Goal: Information Seeking & Learning: Learn about a topic

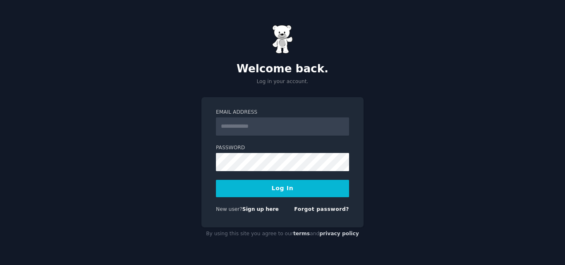
click at [253, 128] on input "Email Address" at bounding box center [282, 126] width 133 height 18
type input "**********"
click at [258, 183] on button "Log In" at bounding box center [282, 188] width 133 height 17
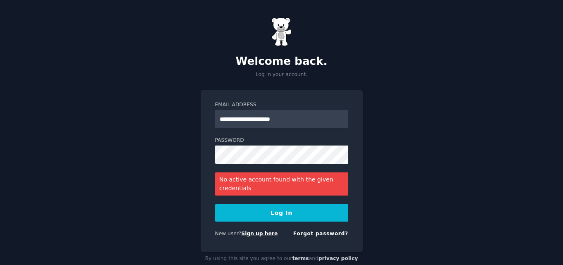
click at [248, 231] on link "Sign up here" at bounding box center [259, 234] width 36 height 6
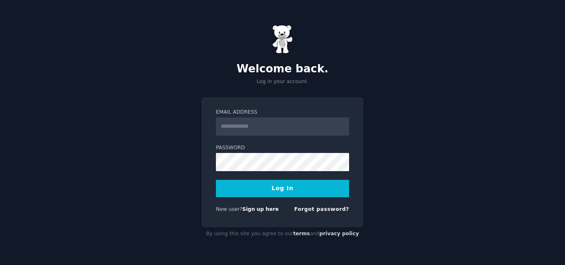
click at [257, 124] on input "Email Address" at bounding box center [282, 126] width 133 height 18
type input "**********"
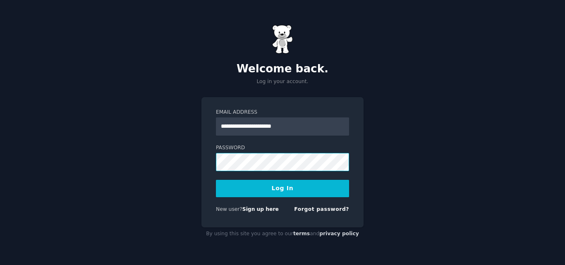
click at [216, 180] on button "Log In" at bounding box center [282, 188] width 133 height 17
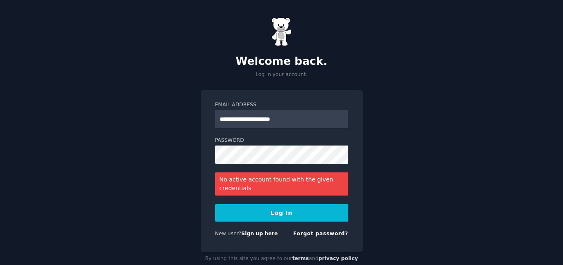
click at [244, 184] on div "No active account found with the given credentials" at bounding box center [281, 183] width 133 height 23
click at [247, 235] on link "Sign up here" at bounding box center [259, 234] width 36 height 6
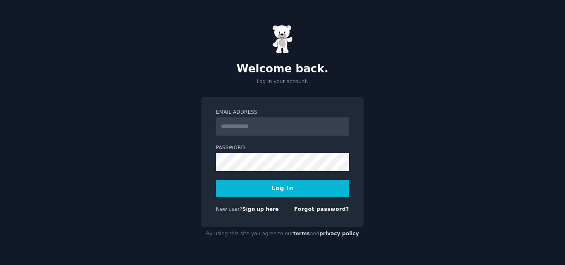
click at [270, 136] on form "Email Address Password Log In New user? Sign up here Forgot password?" at bounding box center [282, 162] width 133 height 107
click at [276, 127] on input "Email Address" at bounding box center [282, 126] width 133 height 18
type input "**********"
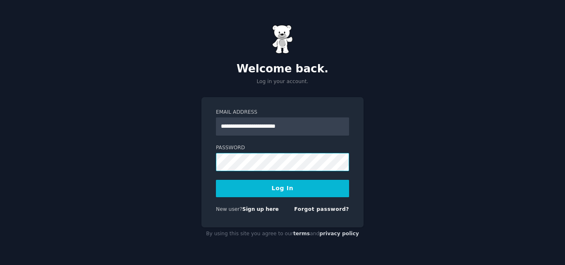
click at [216, 180] on button "Log In" at bounding box center [282, 188] width 133 height 17
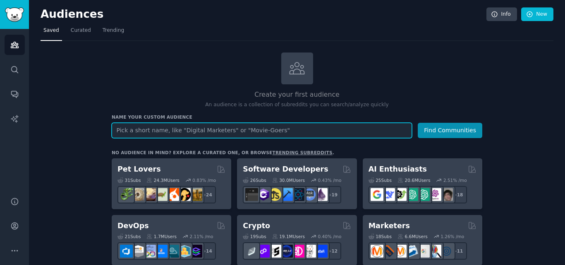
scroll to position [55, 0]
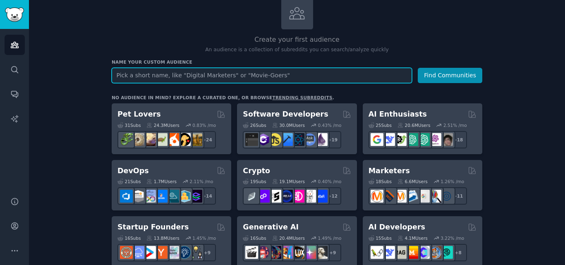
click at [263, 81] on input "text" at bounding box center [262, 75] width 300 height 15
type input "comic book"
click at [418, 68] on button "Find Communities" at bounding box center [450, 75] width 64 height 15
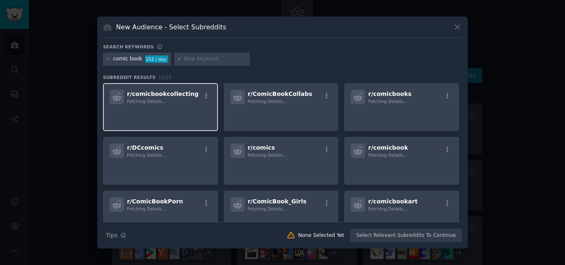
click at [158, 107] on p at bounding box center [161, 115] width 102 height 17
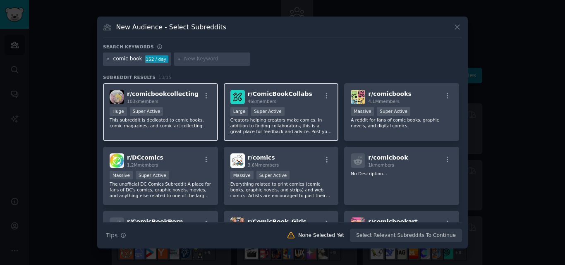
click at [281, 113] on div ">= 95th percentile for submissions / day Large Super Active" at bounding box center [281, 112] width 102 height 10
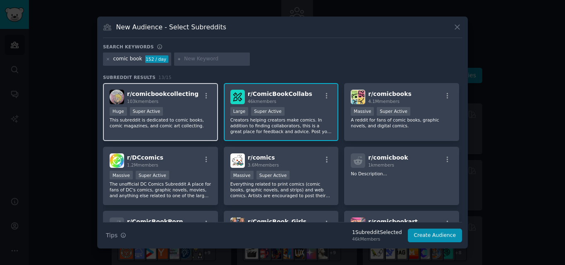
click at [176, 111] on div "Huge Super Active" at bounding box center [161, 112] width 102 height 10
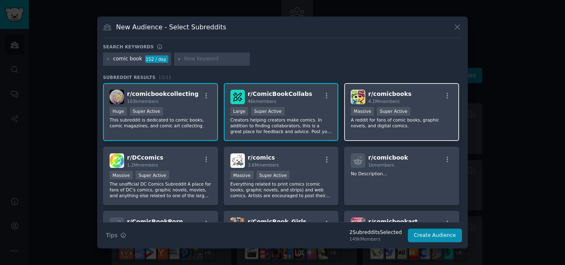
click at [434, 113] on div ">= 95th percentile for submissions / day Massive Super Active" at bounding box center [402, 112] width 102 height 10
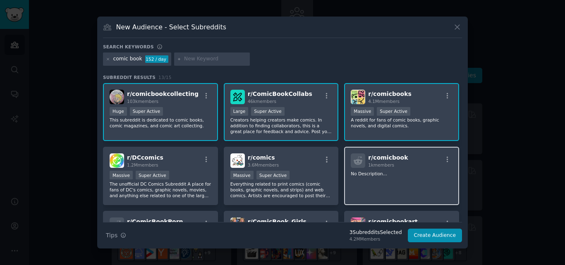
click at [408, 167] on div "r/ comicbook 1k members" at bounding box center [402, 160] width 102 height 14
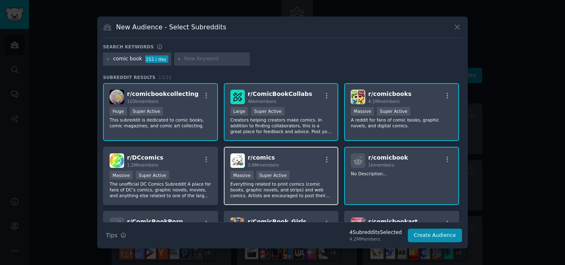
drag, startPoint x: 307, startPoint y: 174, endPoint x: 229, endPoint y: 173, distance: 77.3
click at [306, 174] on div "Massive Super Active" at bounding box center [281, 176] width 102 height 10
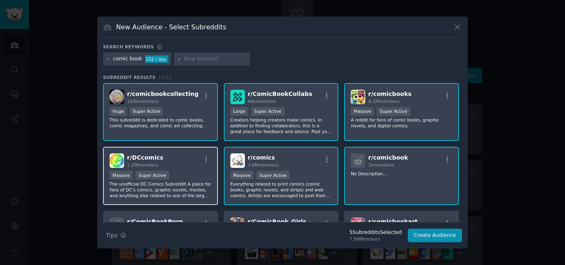
click at [191, 171] on div "Massive Super Active" at bounding box center [161, 176] width 102 height 10
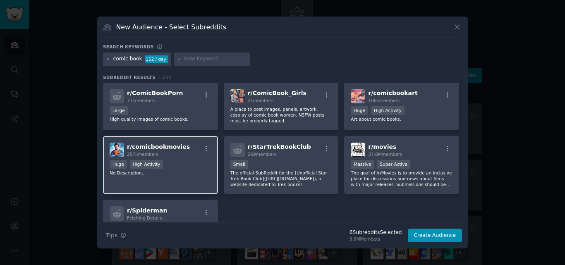
scroll to position [135, 0]
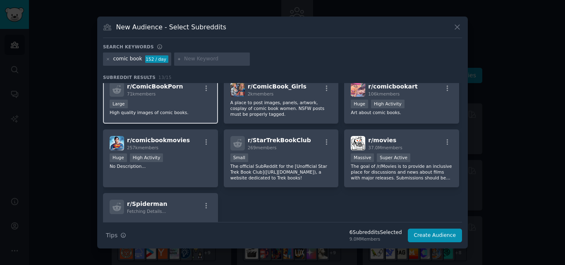
click at [186, 110] on p "High quality images of comic books." at bounding box center [161, 113] width 102 height 6
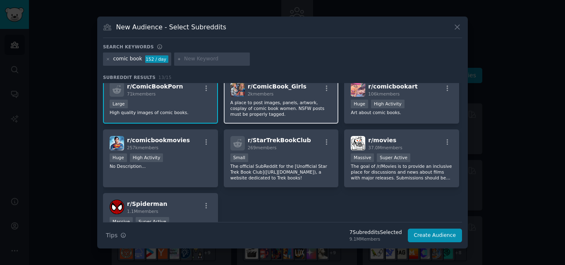
click at [286, 119] on div "r/ ComicBook_Girls 2k members A place to post images, panels, artwork, cosplay …" at bounding box center [281, 100] width 115 height 48
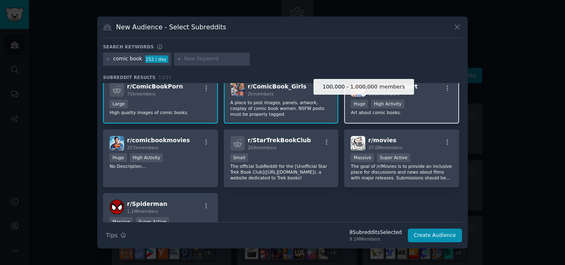
click at [363, 107] on div "Huge" at bounding box center [359, 104] width 17 height 9
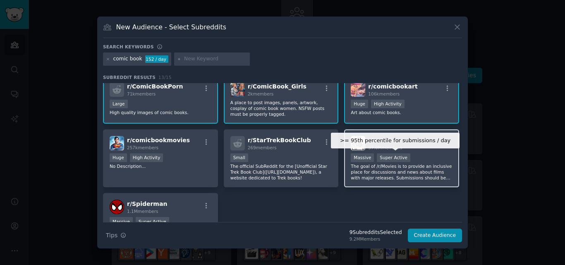
click at [377, 157] on div "Super Active" at bounding box center [393, 157] width 33 height 9
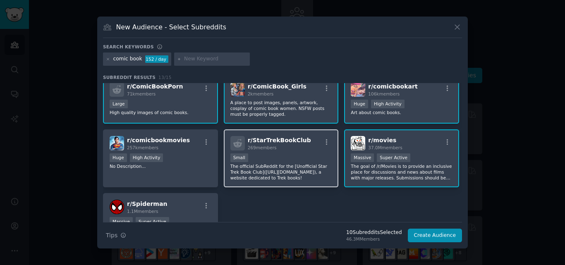
click at [259, 157] on div "Small" at bounding box center [281, 158] width 102 height 10
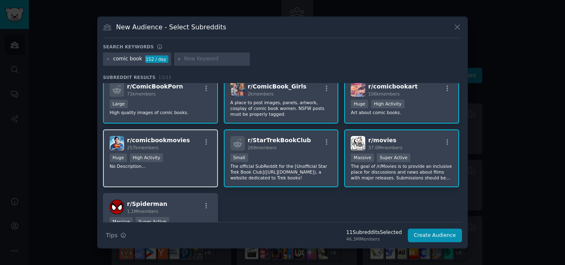
click at [166, 156] on div "Huge High Activity" at bounding box center [161, 158] width 102 height 10
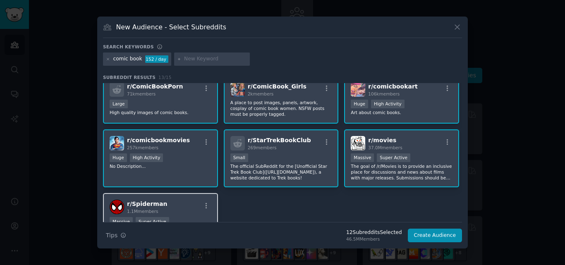
click at [151, 204] on span "r/ Spiderman" at bounding box center [147, 203] width 40 height 7
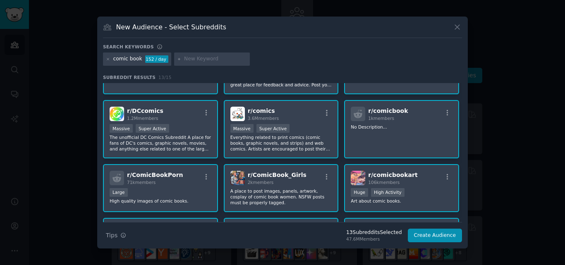
scroll to position [0, 0]
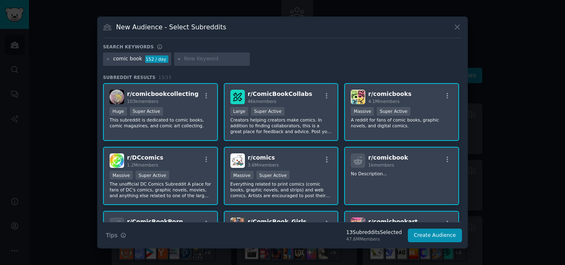
click at [198, 62] on input "text" at bounding box center [215, 58] width 63 height 7
click at [222, 58] on input "comic artist" at bounding box center [215, 58] width 63 height 7
type input "c"
type input "character art"
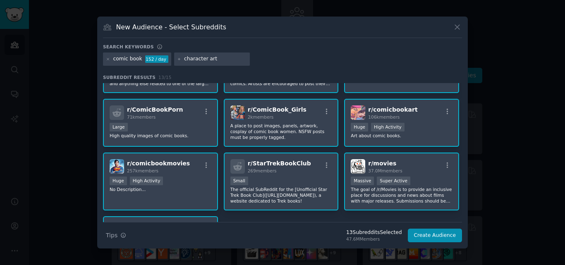
scroll to position [188, 0]
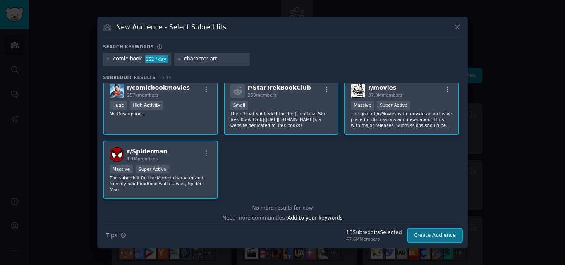
click at [431, 238] on button "Create Audience" at bounding box center [435, 236] width 55 height 14
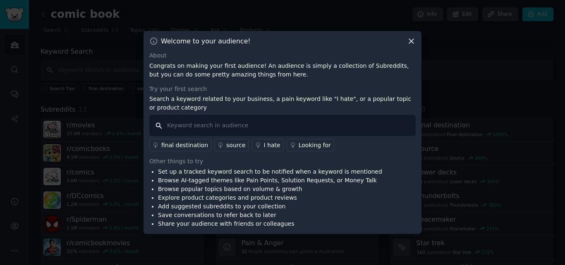
click at [224, 126] on input "text" at bounding box center [282, 125] width 266 height 21
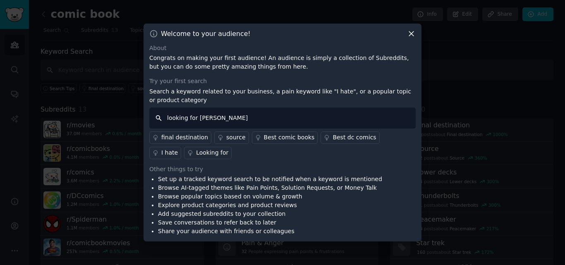
type input "looking for artist"
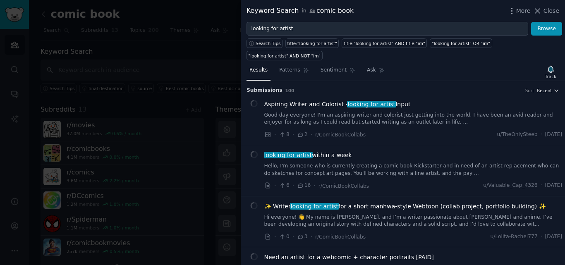
click at [554, 88] on icon "button" at bounding box center [556, 91] width 6 height 6
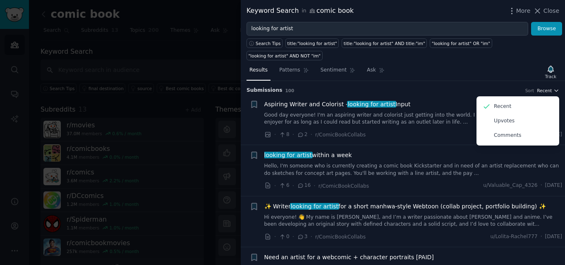
click at [554, 88] on icon "button" at bounding box center [556, 91] width 6 height 6
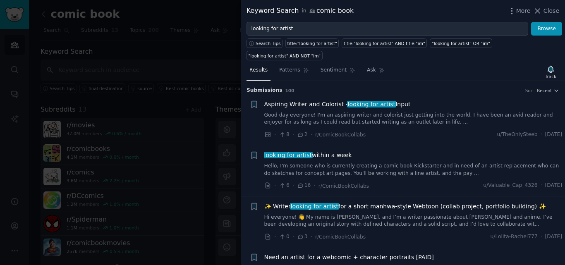
click at [286, 112] on link "Good day everyone! I'm an aspiring writer and colorist just getting into the wo…" at bounding box center [413, 119] width 298 height 14
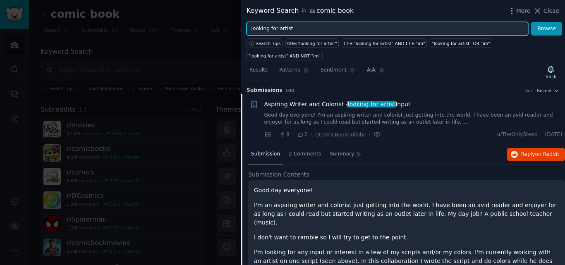
click at [332, 31] on input "looking for artist" at bounding box center [387, 29] width 282 height 14
click at [332, 31] on input "comic" at bounding box center [387, 29] width 282 height 14
type input "comic artist"
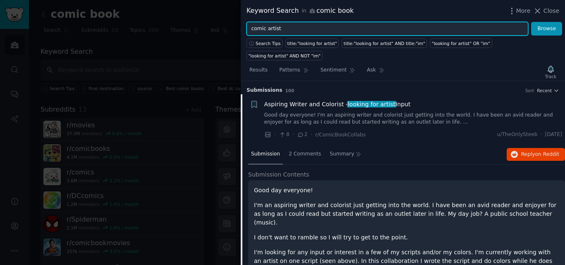
click at [531, 22] on button "Browse" at bounding box center [546, 29] width 31 height 14
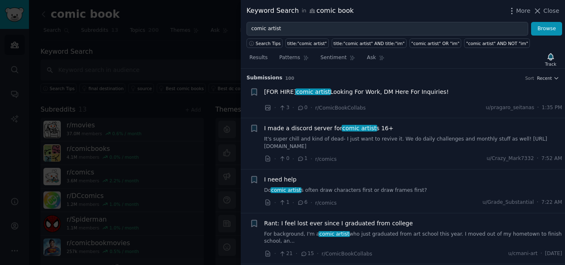
click at [355, 145] on link "It's super chill and kind of dead- I just want to revive it. We do daily challe…" at bounding box center [413, 143] width 298 height 14
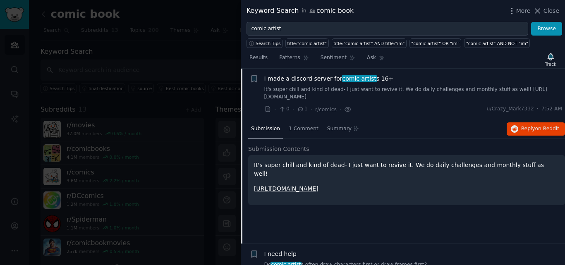
scroll to position [160, 0]
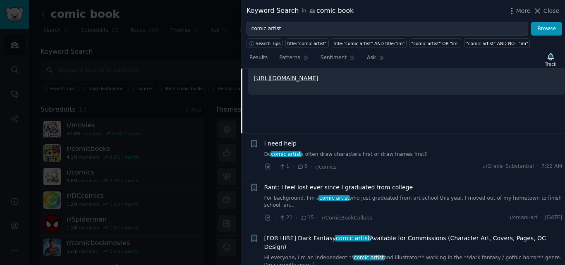
click at [347, 155] on link "Do comic artist s often draw characters first or draw frames first?" at bounding box center [413, 154] width 298 height 7
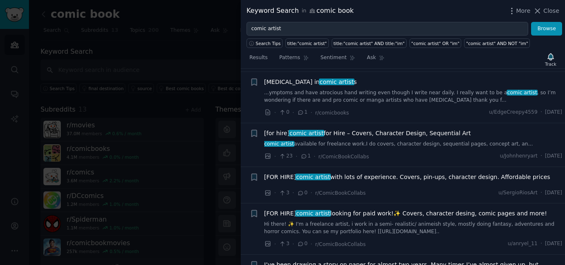
scroll to position [4690, 0]
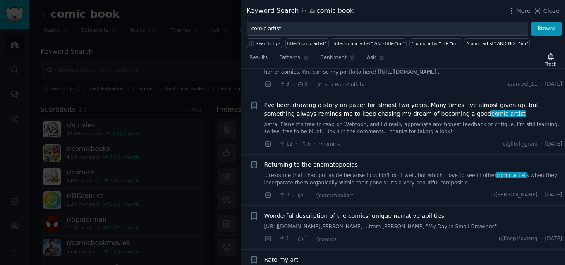
click at [86, 55] on div at bounding box center [282, 132] width 565 height 265
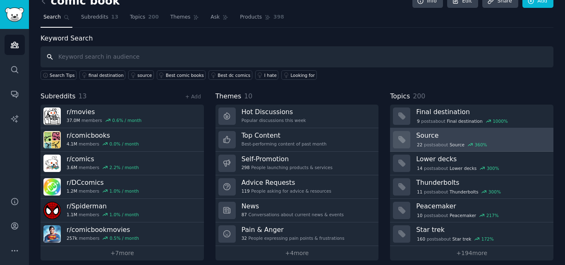
scroll to position [20, 0]
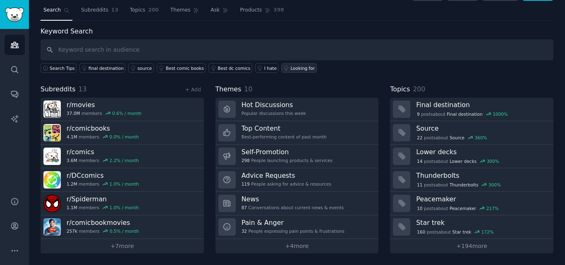
click at [290, 65] on div "Looking for" at bounding box center [302, 68] width 24 height 6
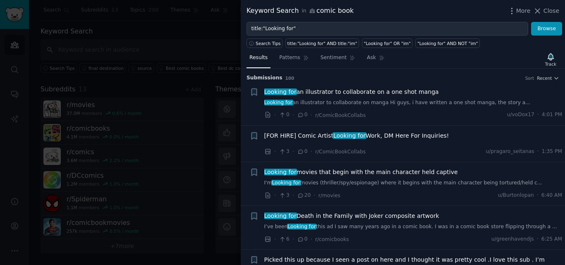
click at [377, 94] on span "Looking for an illustrator to collaborate on a one shot manga" at bounding box center [351, 92] width 174 height 9
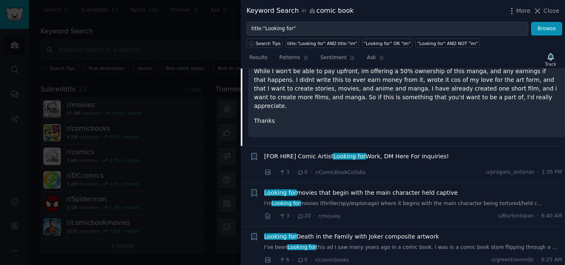
scroll to position [179, 0]
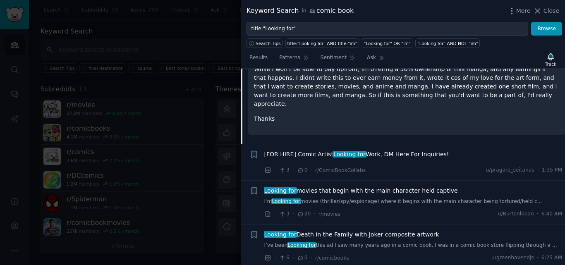
click at [309, 150] on span "[FOR HIRE] Comic Artist Looking for Work, DM Here For Inquiries!" at bounding box center [356, 154] width 185 height 9
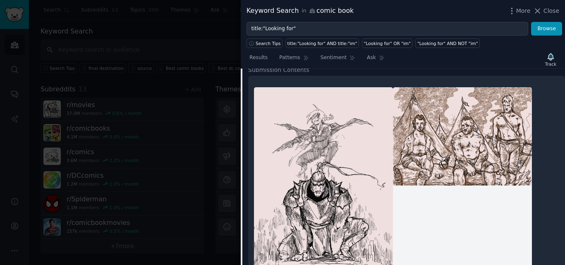
scroll to position [110, 0]
